Goal: Task Accomplishment & Management: Use online tool/utility

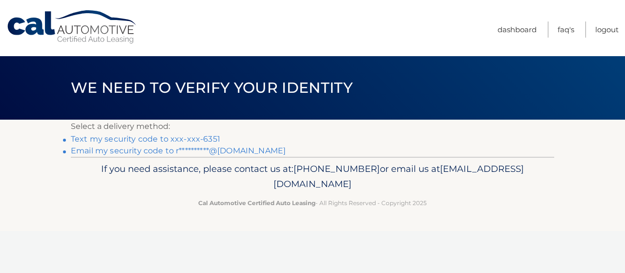
click at [172, 139] on link "Text my security code to xxx-xxx-6351" at bounding box center [145, 138] width 149 height 9
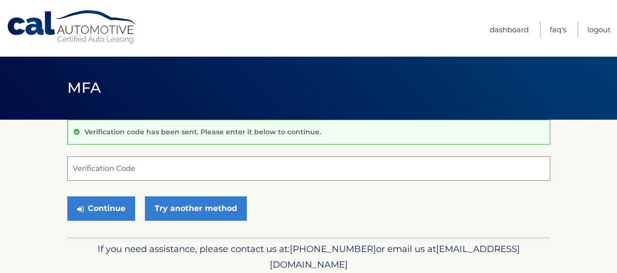
click at [103, 163] on input "Verification Code" at bounding box center [308, 168] width 483 height 24
type input "641286"
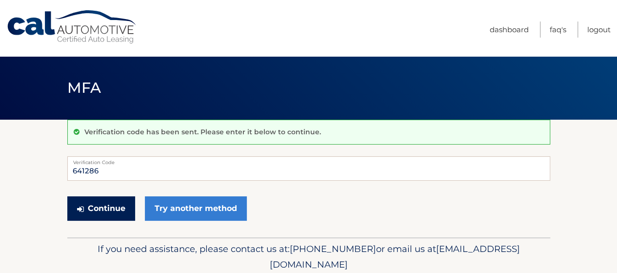
click at [95, 208] on button "Continue" at bounding box center [101, 208] width 68 height 24
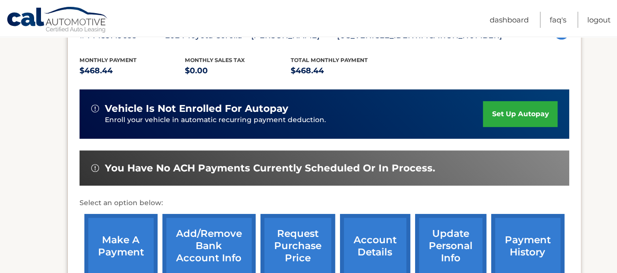
scroll to position [244, 0]
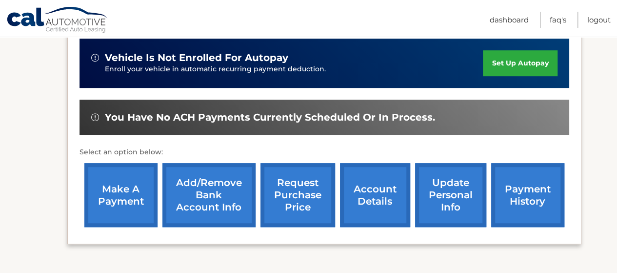
click at [123, 190] on link "make a payment" at bounding box center [120, 195] width 73 height 64
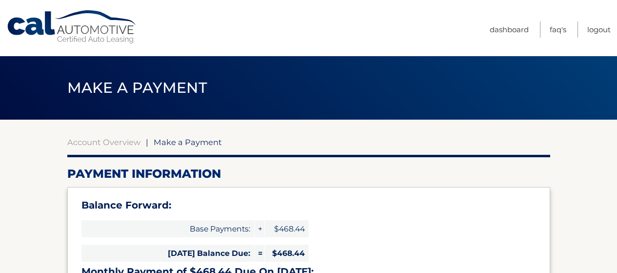
select select "NjViNTcwM2EtZmVhNi00YTQ2LWExNDYtYmRiNjEyMjg4OTM3"
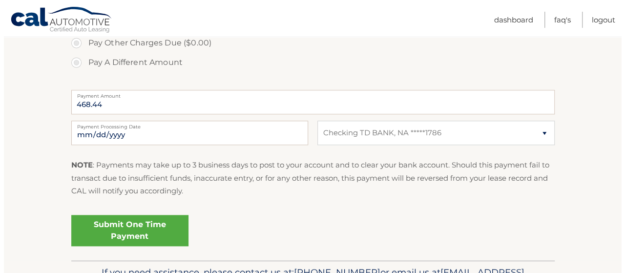
scroll to position [466, 0]
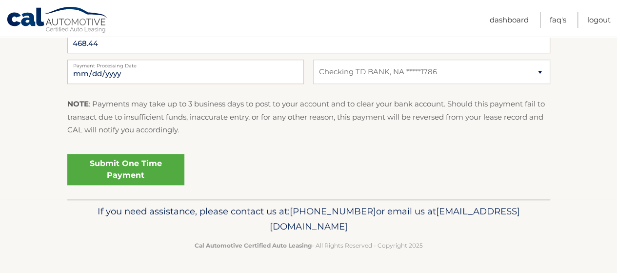
click at [163, 168] on link "Submit One Time Payment" at bounding box center [125, 169] width 117 height 31
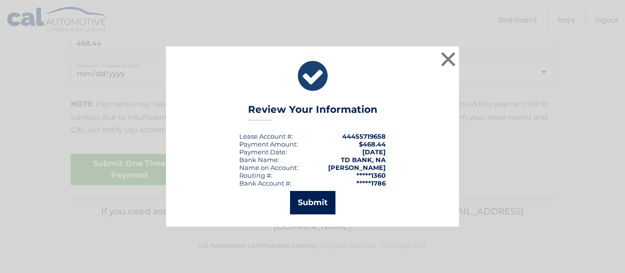
click at [305, 208] on button "Submit" at bounding box center [312, 202] width 45 height 23
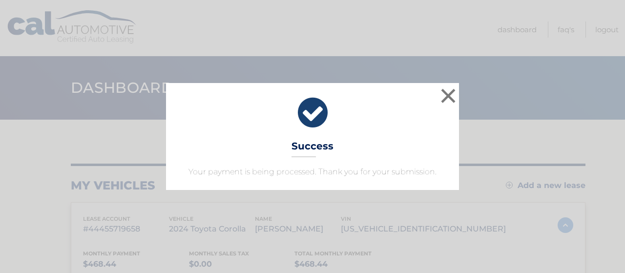
click at [499, 108] on div "× Success Your payment is being processed. Thank you for your submission." at bounding box center [312, 136] width 617 height 106
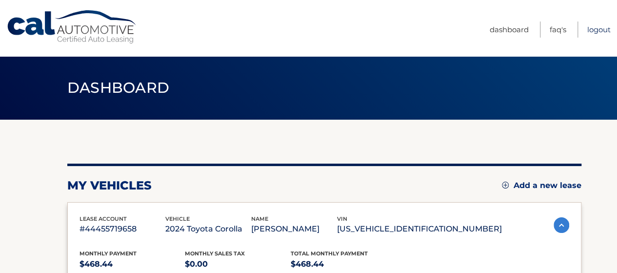
click at [602, 27] on link "Logout" at bounding box center [599, 29] width 23 height 16
